Goal: Navigation & Orientation: Find specific page/section

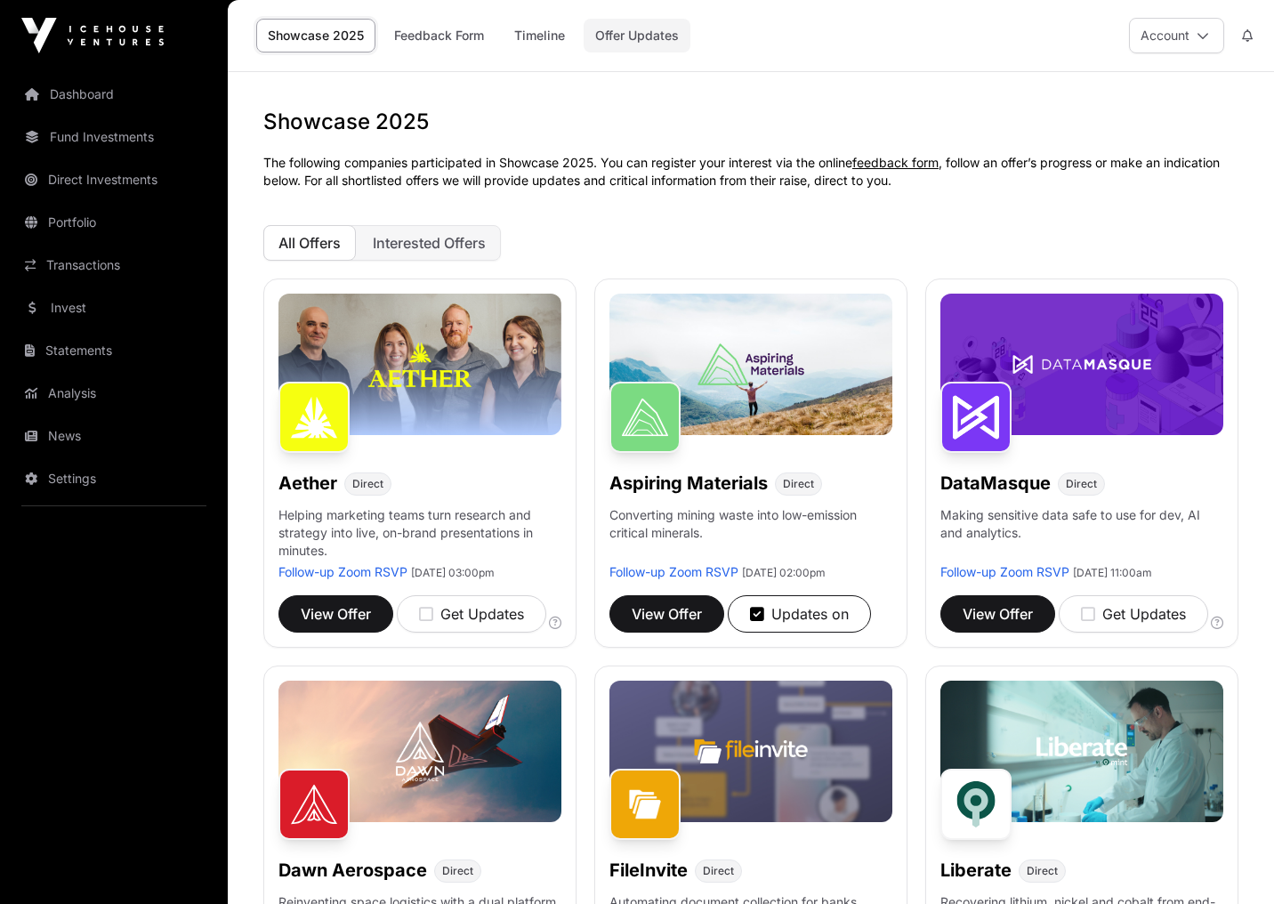
click at [622, 41] on link "Offer Updates" at bounding box center [637, 36] width 107 height 34
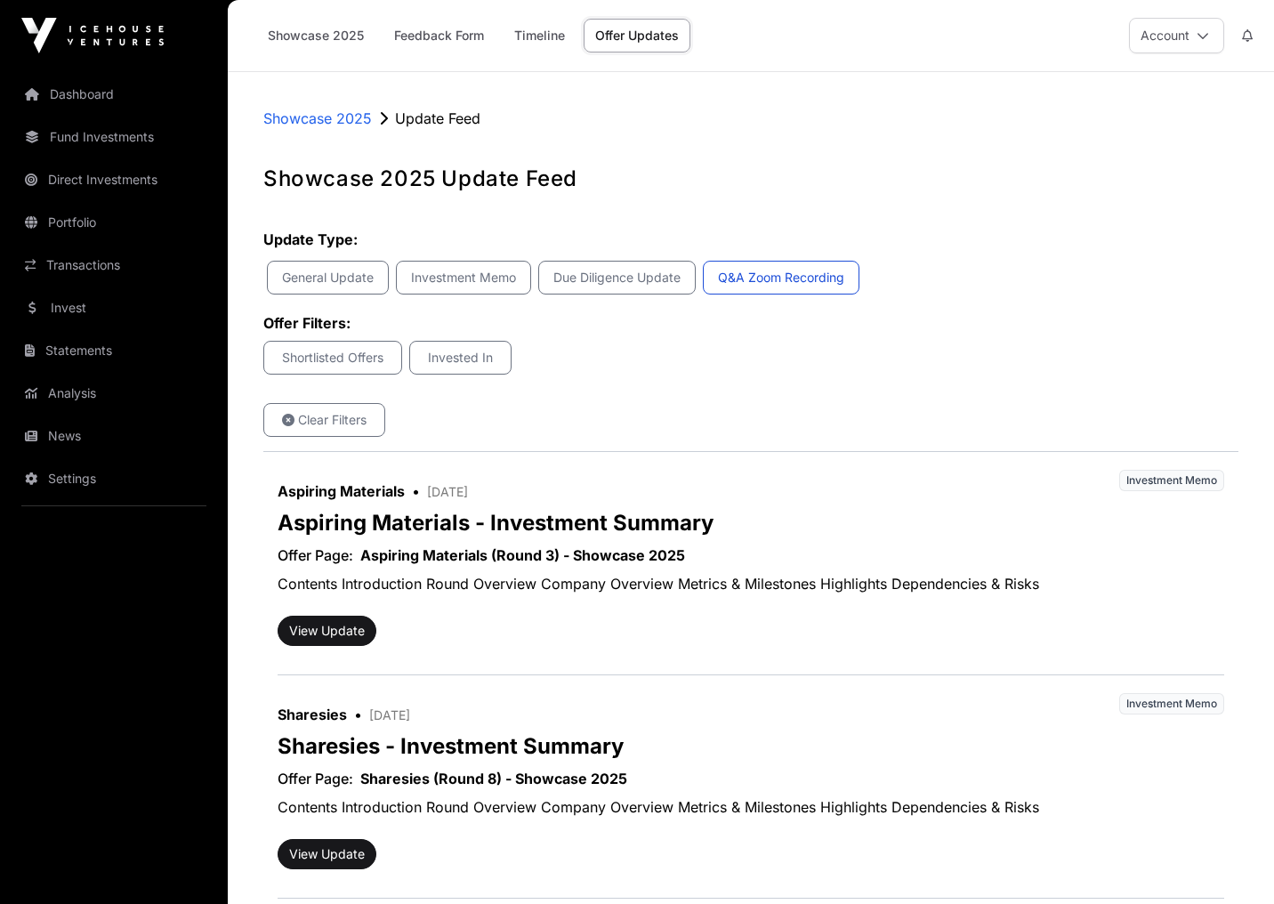
click at [737, 277] on p "Q&A Zoom Recording" at bounding box center [780, 278] width 133 height 18
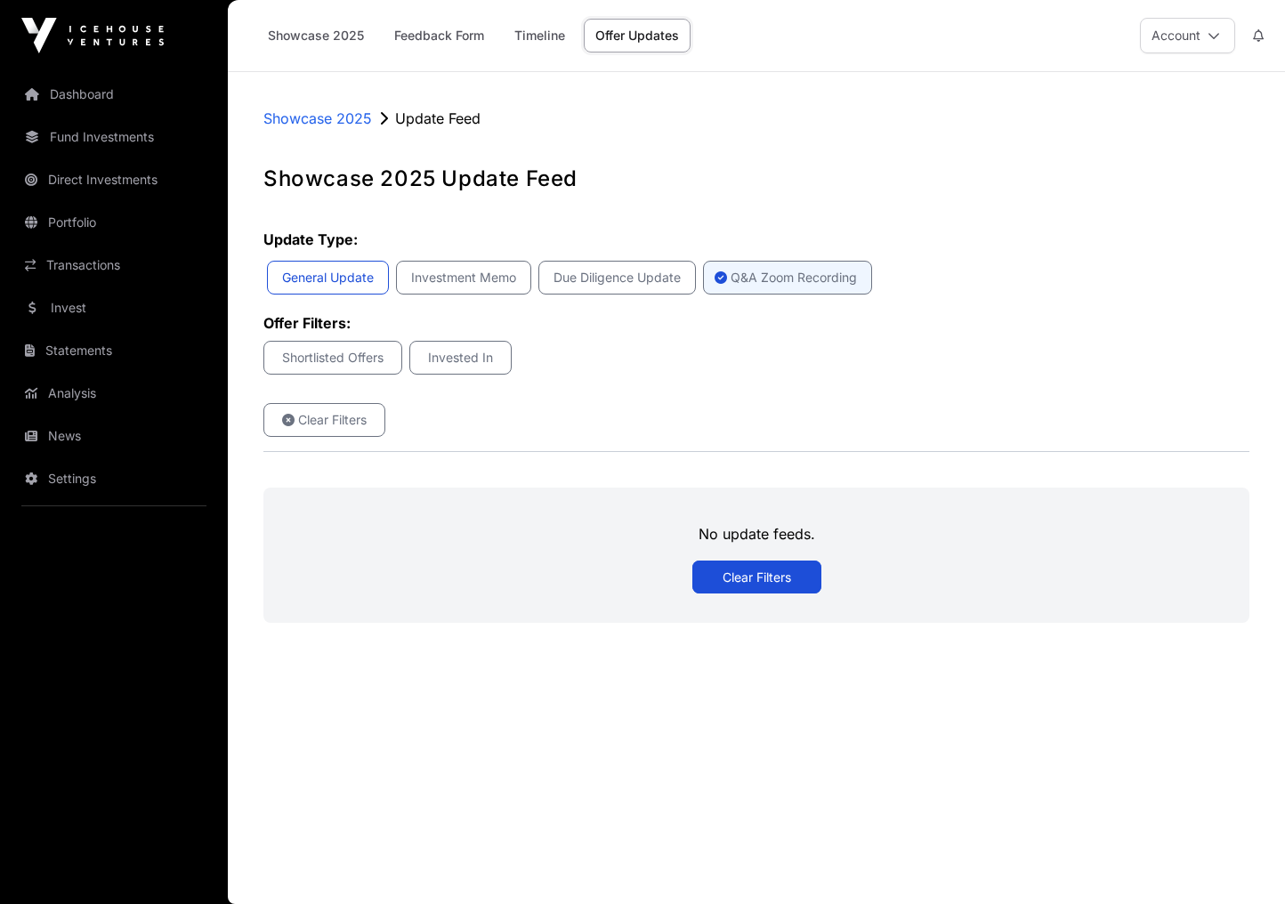
click at [339, 288] on button "General Update" at bounding box center [328, 278] width 122 height 34
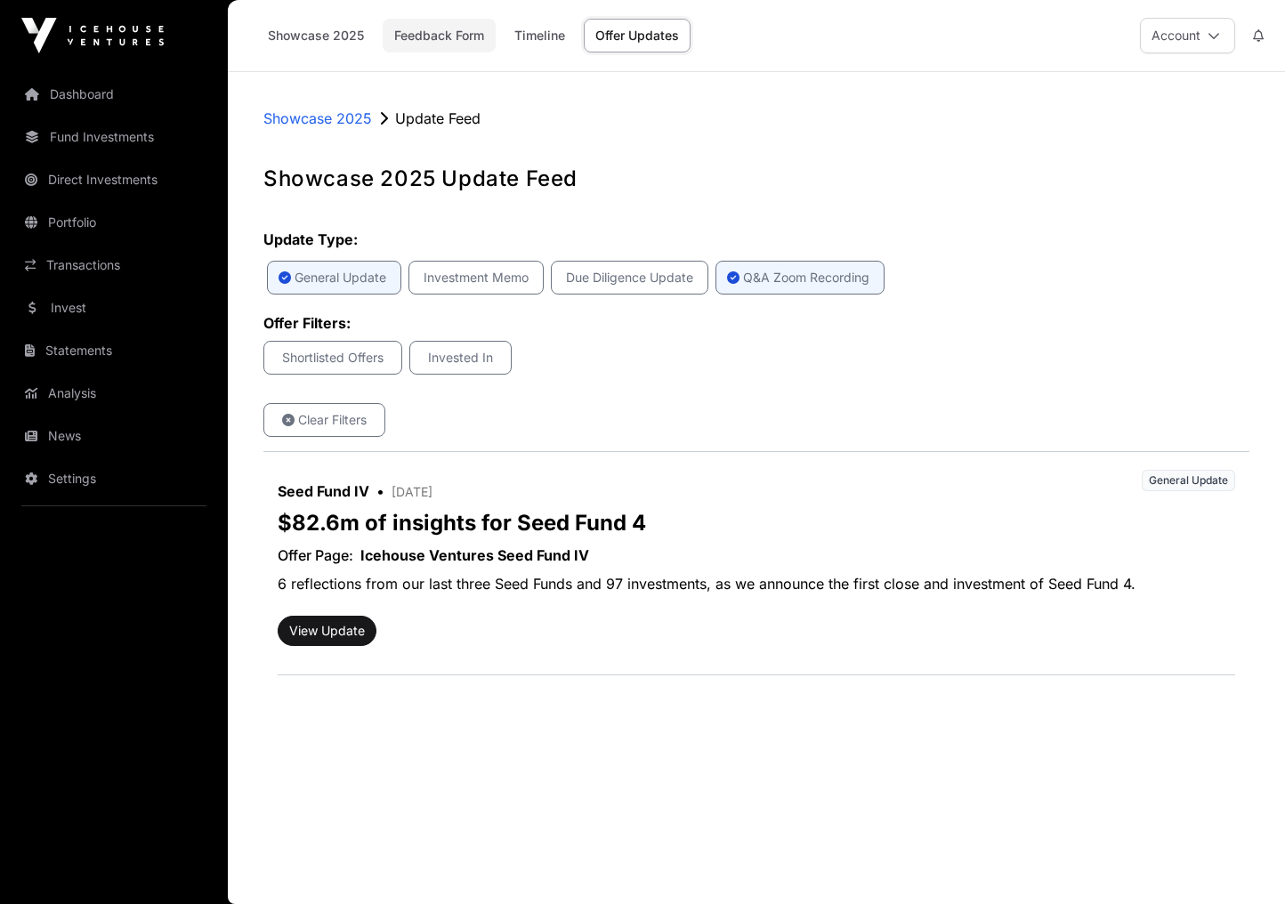
click at [455, 27] on link "Feedback Form" at bounding box center [439, 36] width 113 height 34
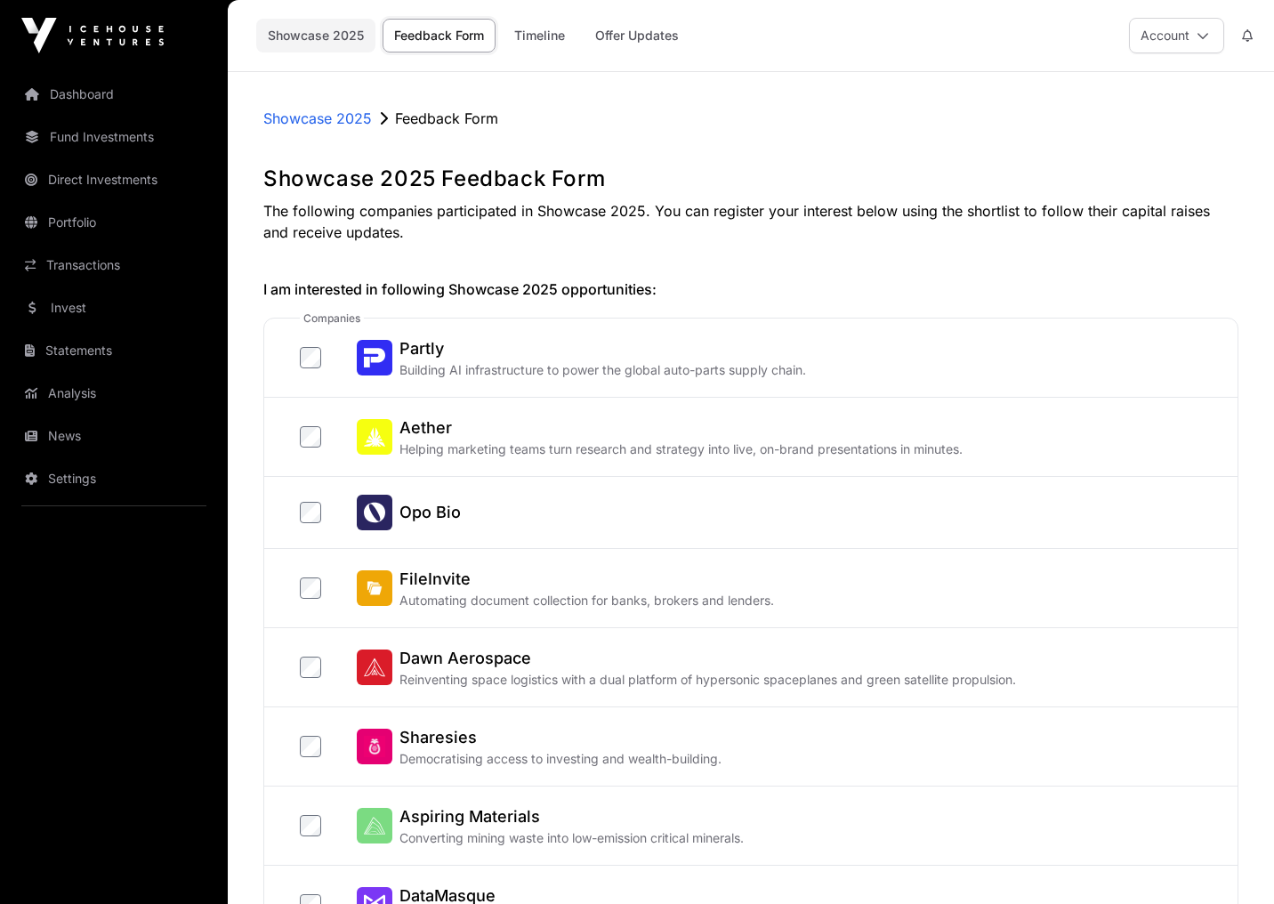
click at [331, 23] on link "Showcase 2025" at bounding box center [315, 36] width 119 height 34
